Goal: Task Accomplishment & Management: Use online tool/utility

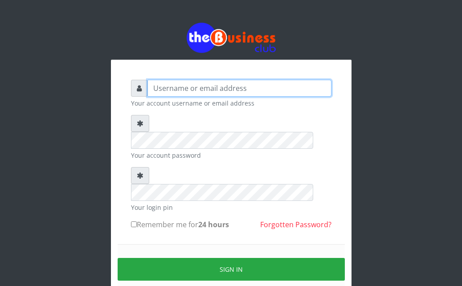
type input "Ahmed2222"
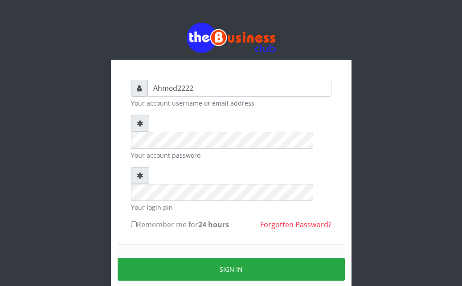
click at [131, 221] on input "Remember me for 24 hours" at bounding box center [134, 224] width 6 height 6
checkbox input "true"
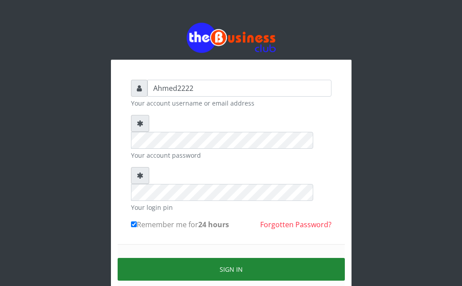
click at [164, 258] on button "Sign in" at bounding box center [231, 269] width 227 height 23
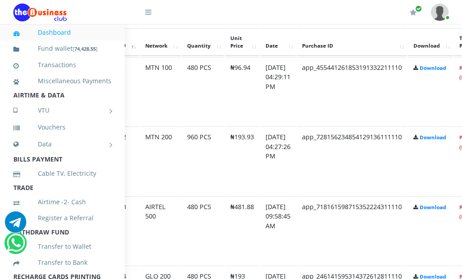
scroll to position [507, 200]
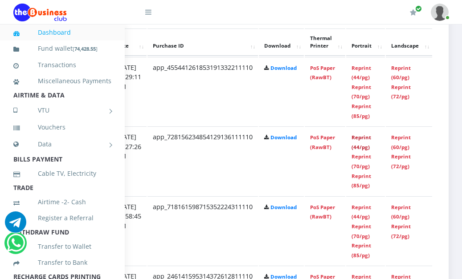
click at [357, 147] on link "Reprint (44/pg)" at bounding box center [362, 142] width 20 height 16
